Goal: Find specific page/section: Find specific page/section

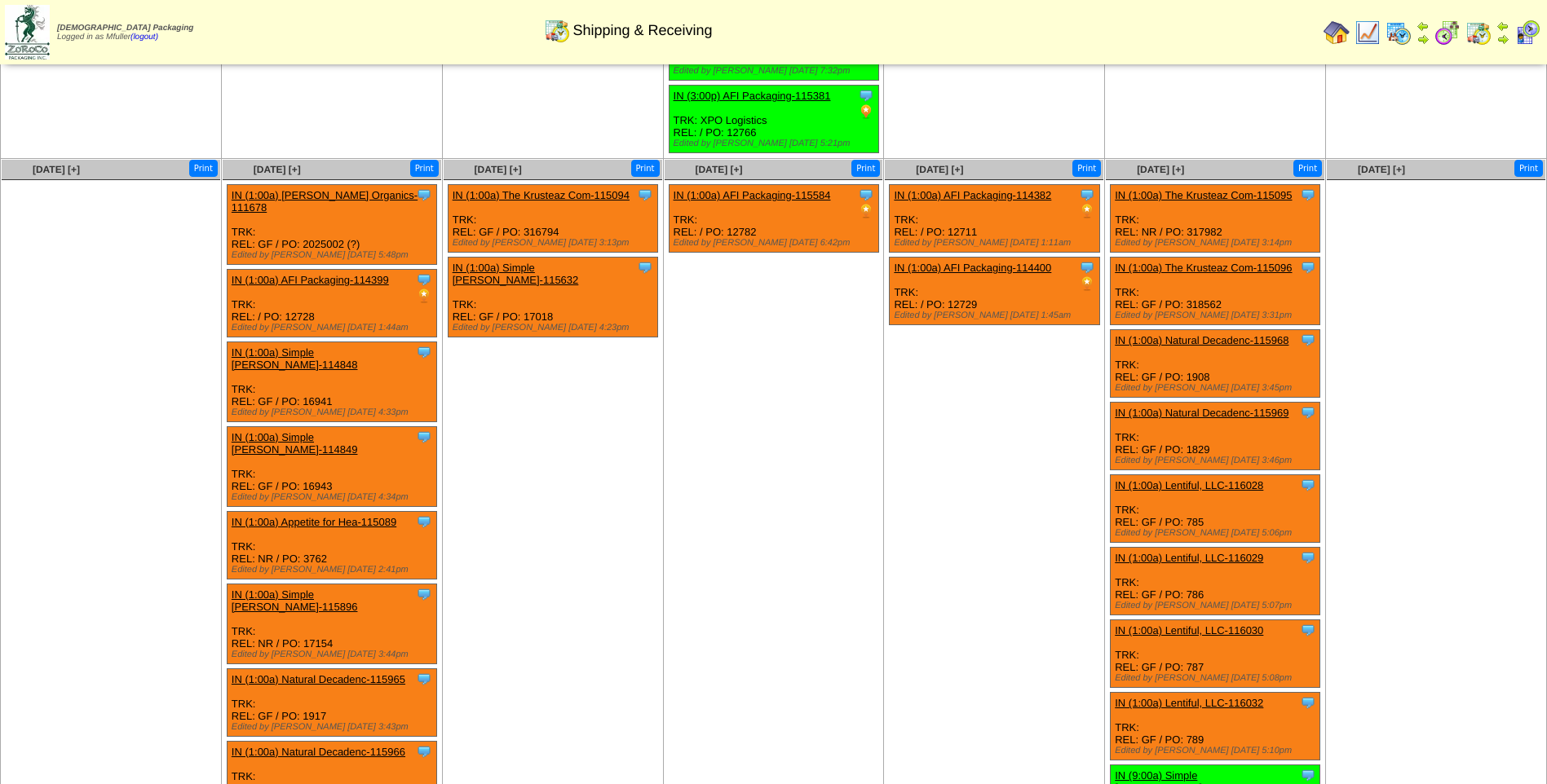
scroll to position [998, 0]
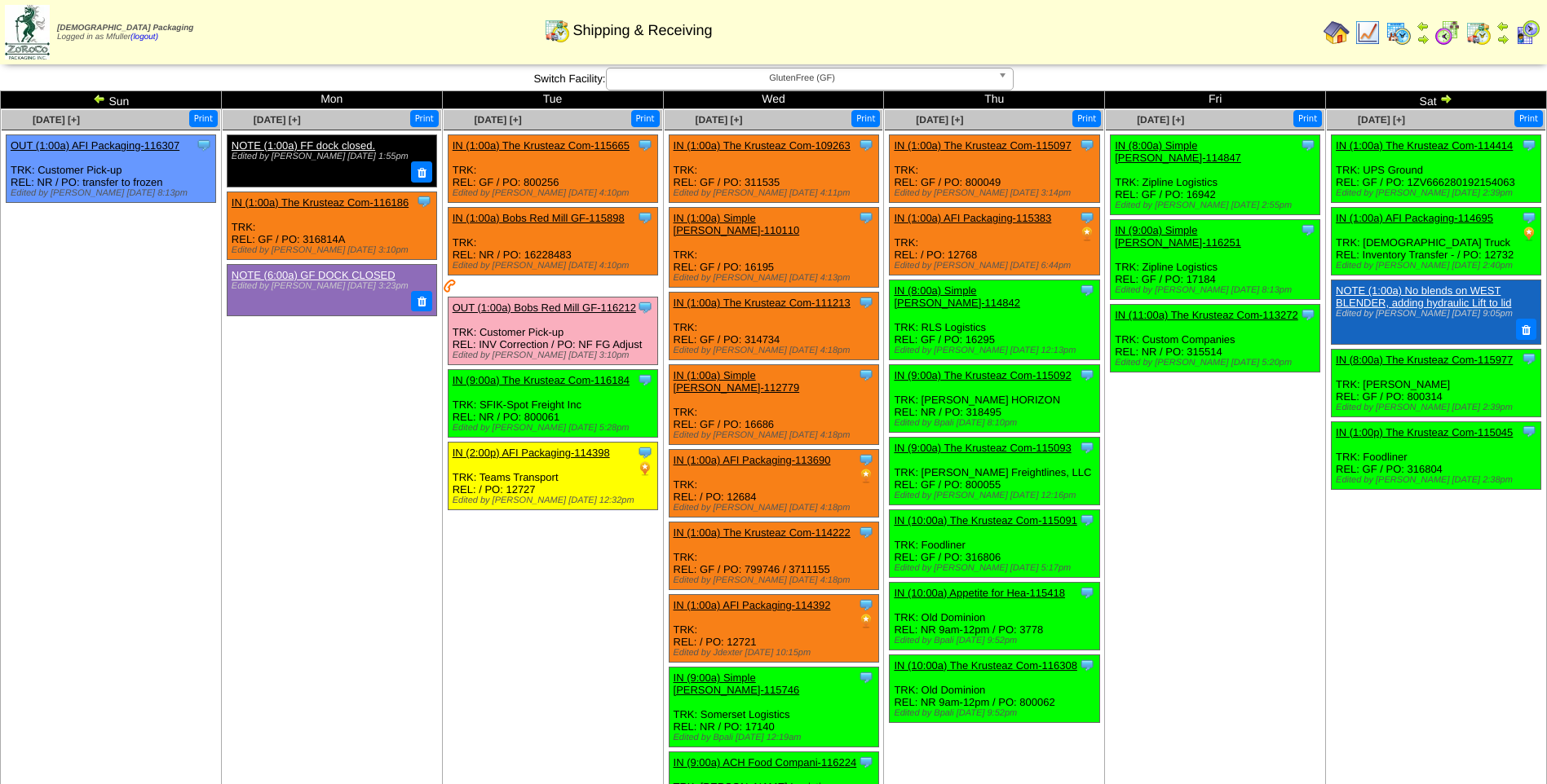
click at [745, 79] on span "GlutenFree (GF)" at bounding box center [802, 78] width 379 height 20
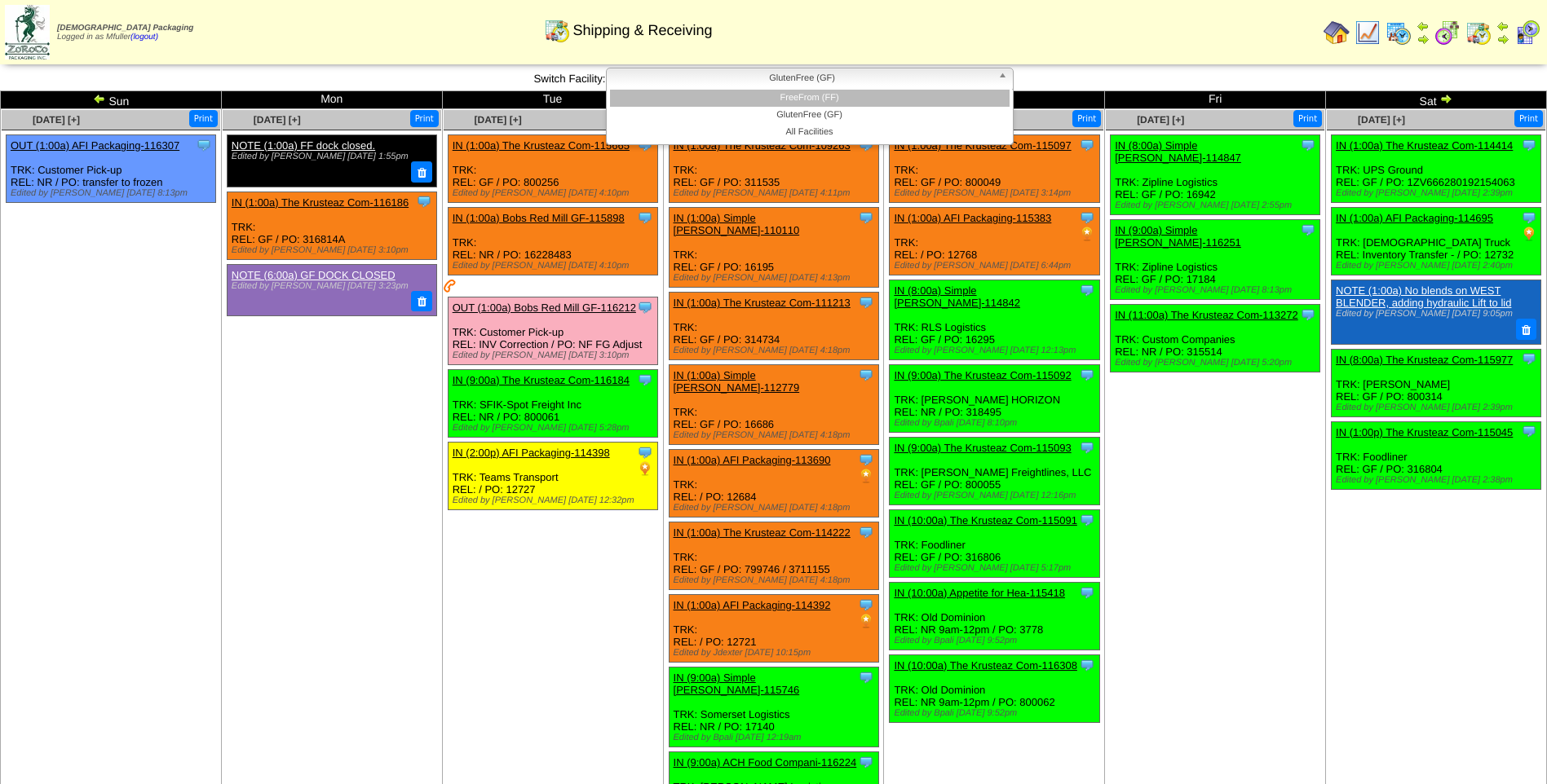
click at [763, 94] on li "FreeFrom (FF)" at bounding box center [810, 98] width 399 height 17
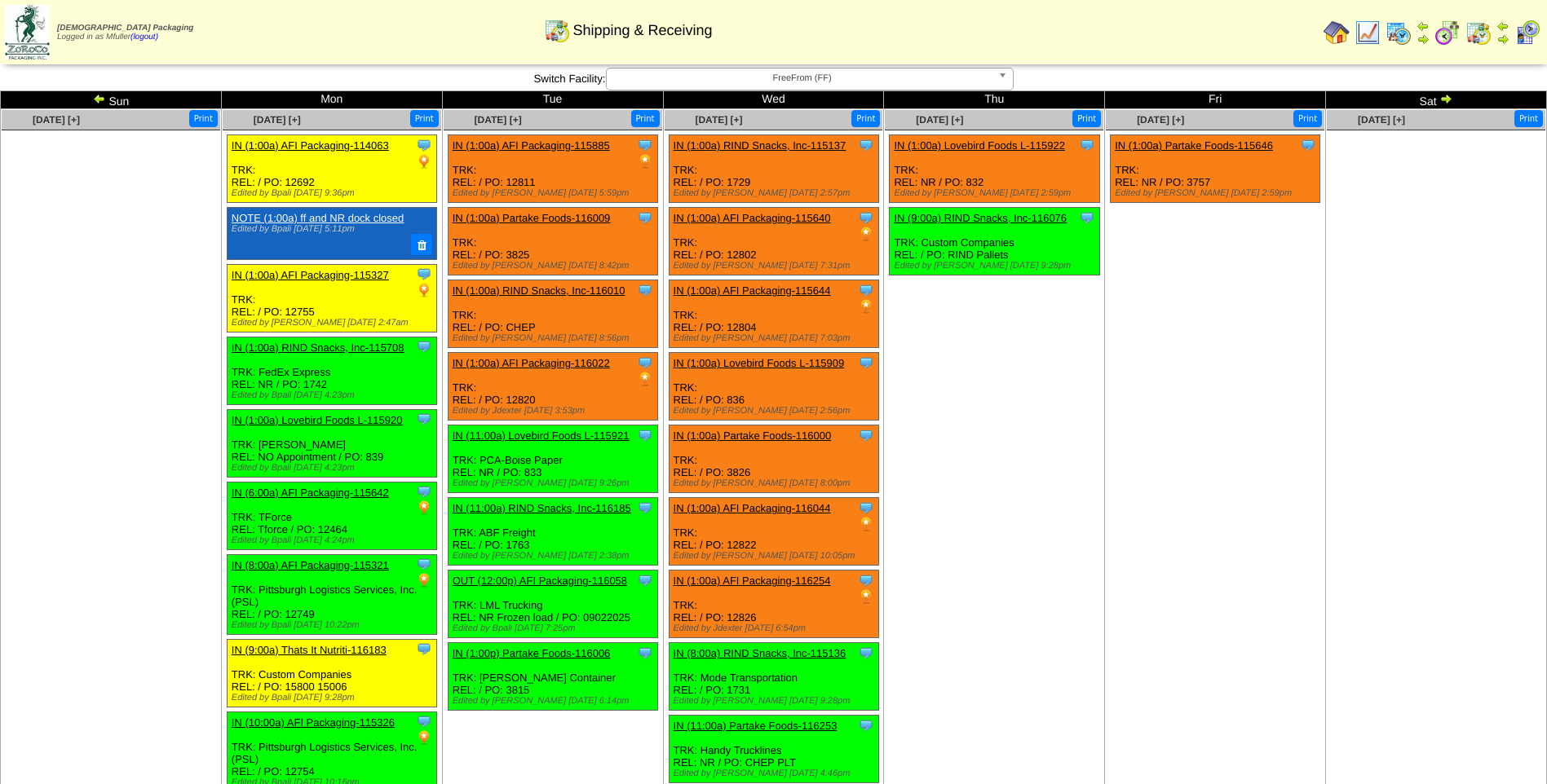
click at [795, 84] on span "FreeFrom (FF)" at bounding box center [802, 78] width 379 height 20
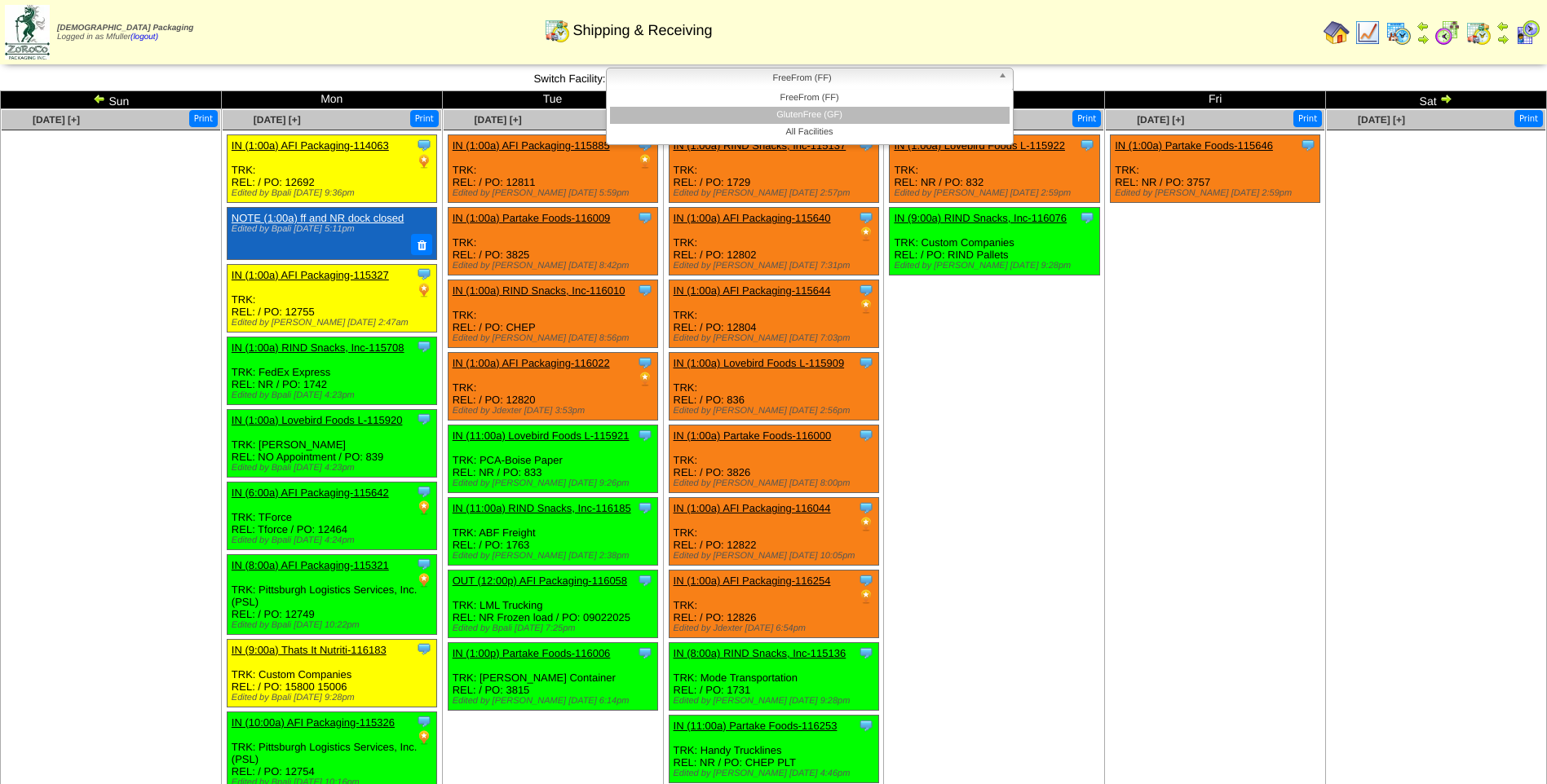
click at [799, 114] on li "GlutenFree (GF)" at bounding box center [810, 115] width 399 height 17
